Goal: Task Accomplishment & Management: Manage account settings

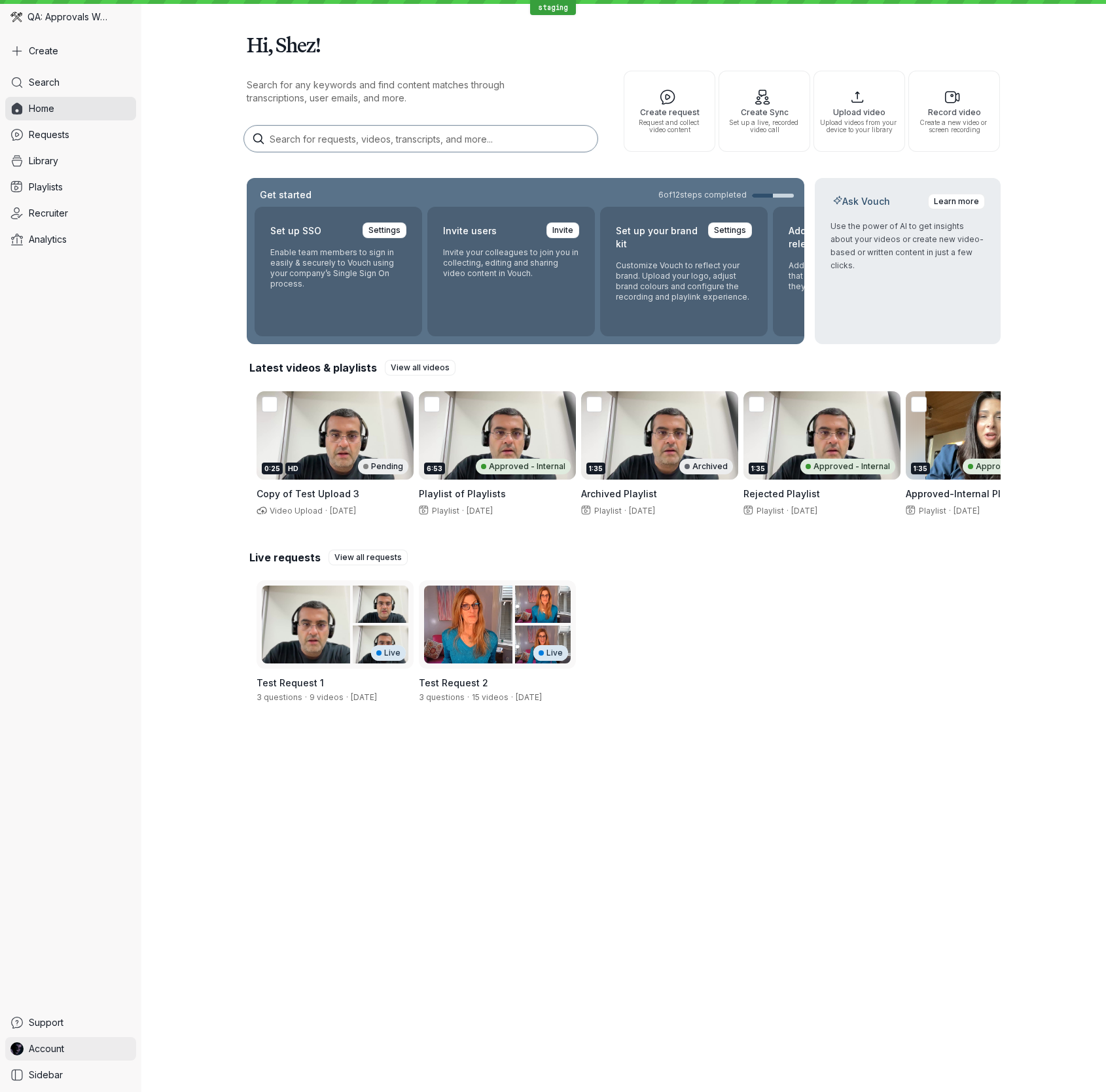
click at [91, 1044] on link "Account" at bounding box center [70, 1049] width 131 height 23
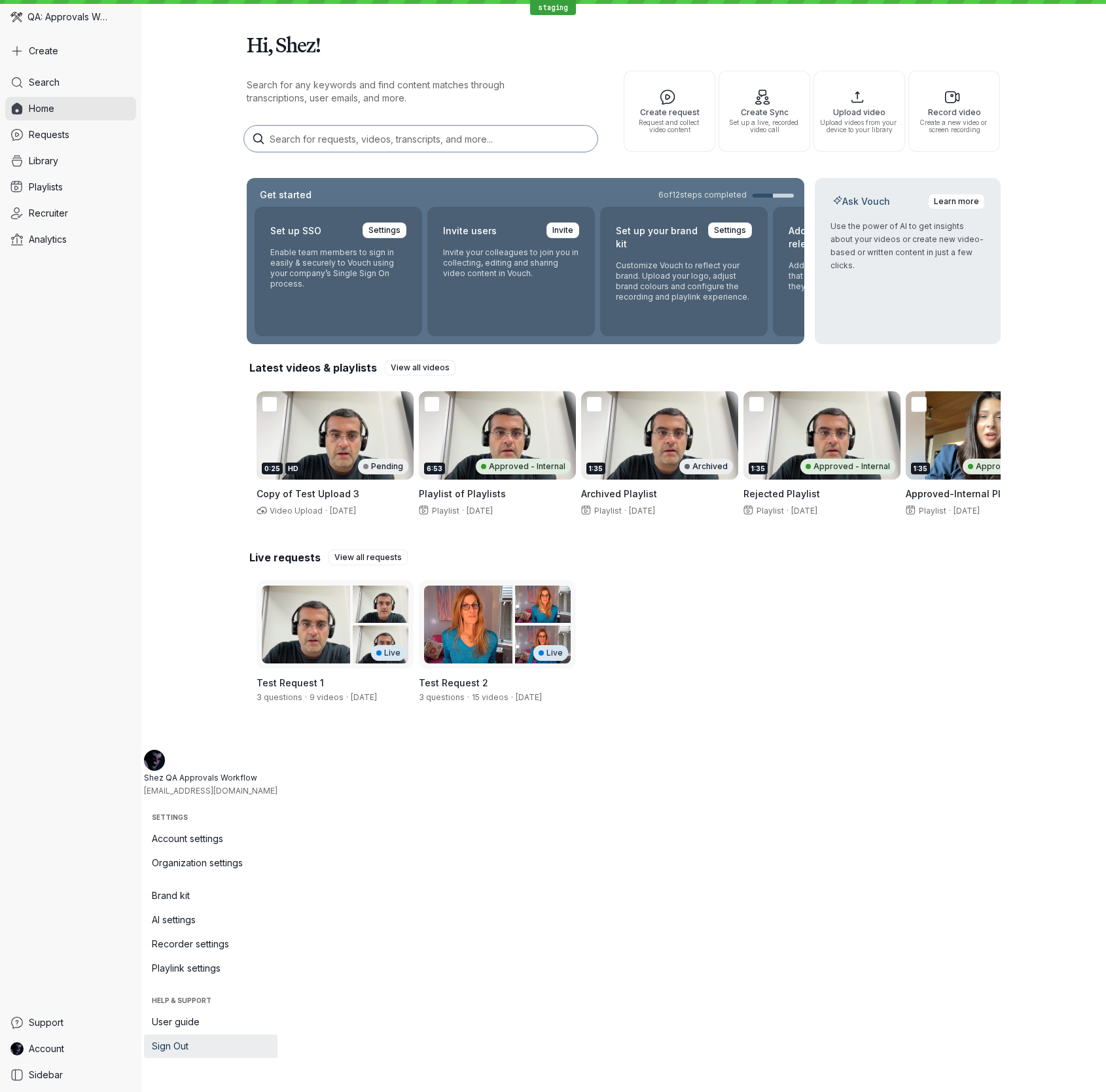
click at [223, 1042] on span "Sign Out" at bounding box center [211, 1046] width 118 height 13
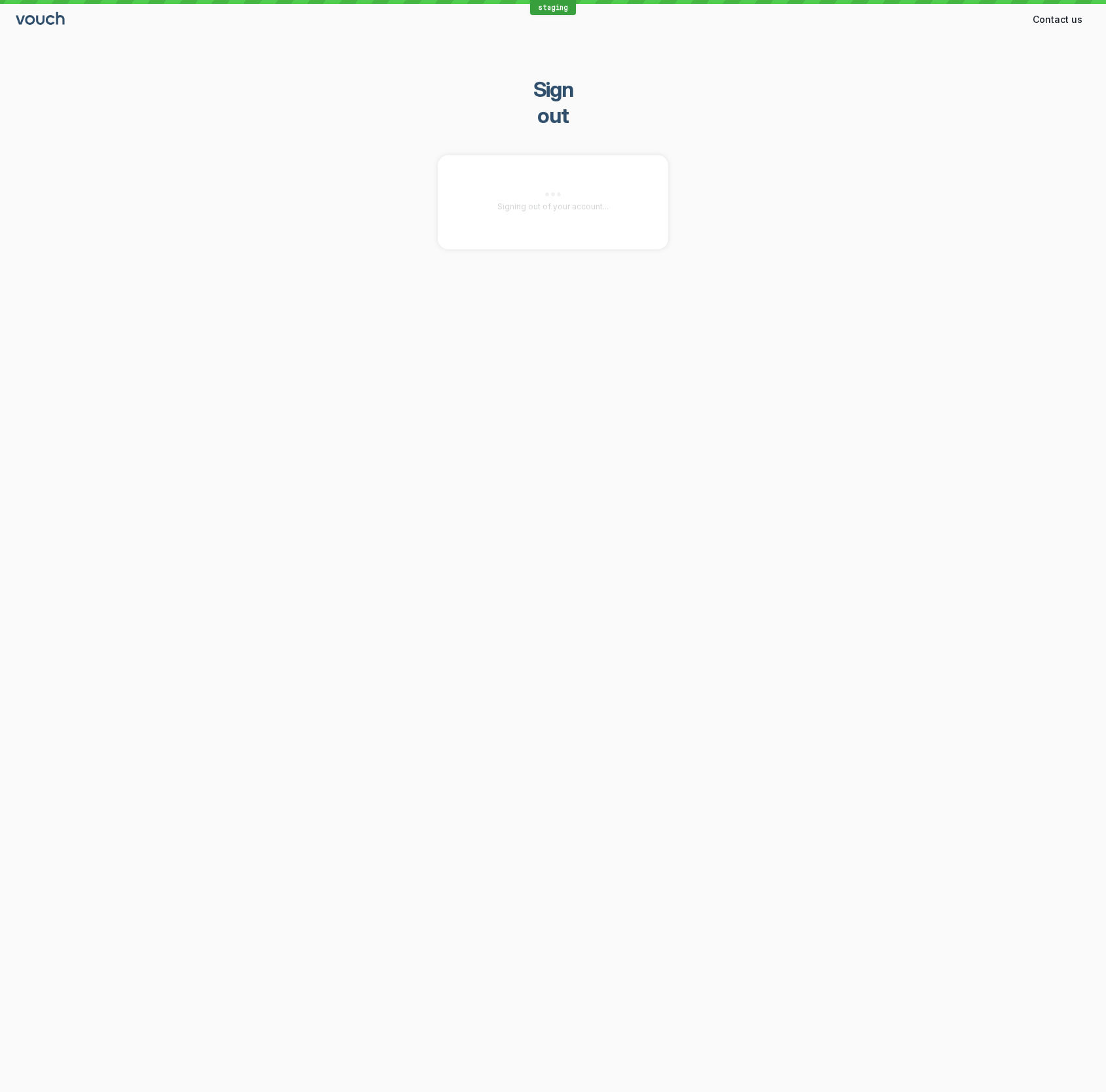
click at [523, 994] on div "staging Contact us Contact Sign out Signing out of your account..." at bounding box center [553, 546] width 1106 height 1092
